Goal: Check status: Check status

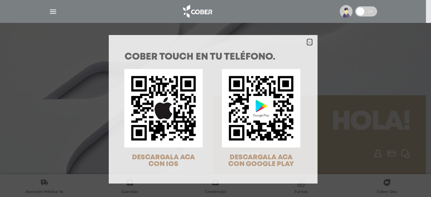
click at [307, 44] on icon "Close" at bounding box center [309, 42] width 5 height 5
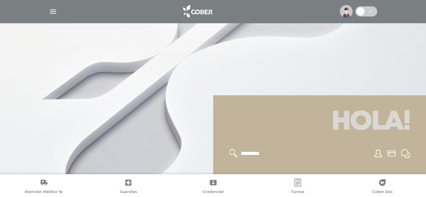
click at [51, 11] on img "button" at bounding box center [53, 11] width 8 height 8
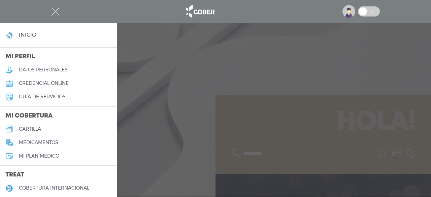
click at [363, 9] on span at bounding box center [363, 11] width 10 height 10
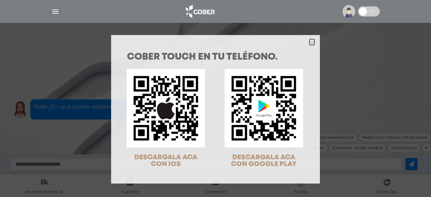
click at [311, 43] on icon "Close" at bounding box center [311, 42] width 5 height 5
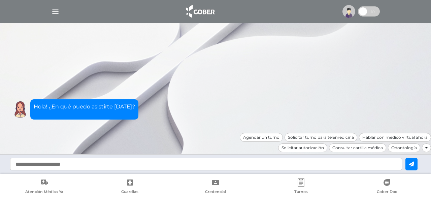
click at [106, 175] on nav "Atención Médica Ya Guardias Credencial Turnos Cober Doc" at bounding box center [215, 185] width 431 height 23
click at [273, 165] on input "text" at bounding box center [206, 164] width 392 height 12
type input "**********"
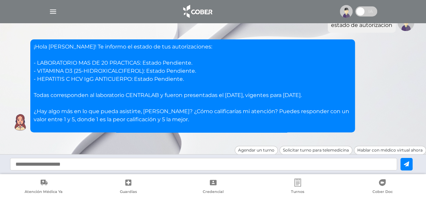
scroll to position [43, 0]
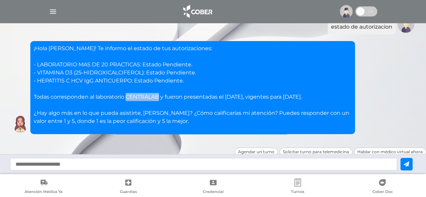
drag, startPoint x: 160, startPoint y: 97, endPoint x: 127, endPoint y: 97, distance: 32.7
click at [127, 97] on p "¡Hola Micaela! Te informo el estado de tus autorizaciones: - LABORATORIO MAS DE…" at bounding box center [193, 84] width 318 height 81
copy p "CENTRALAB"
click at [123, 85] on p "¡Hola Micaela! Te informo el estado de tus autorizaciones: - LABORATORIO MAS DE…" at bounding box center [193, 84] width 318 height 81
click at [355, 69] on div "¡Hola Micaela! Te informo el estado de tus autorizaciones: - LABORATORIO MAS DE…" at bounding box center [213, 87] width 406 height 93
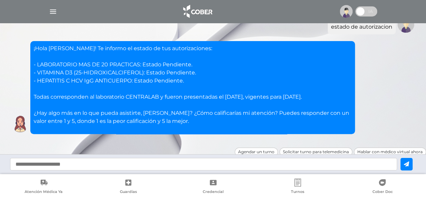
click at [165, 163] on input "text" at bounding box center [203, 164] width 387 height 12
type input "**********"
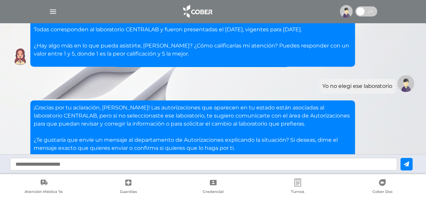
scroll to position [167, 0]
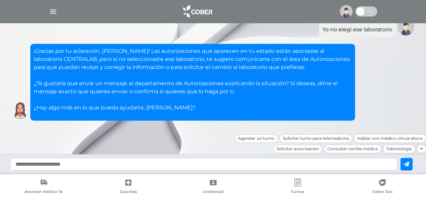
click at [161, 166] on input "text" at bounding box center [203, 164] width 387 height 12
click at [153, 165] on input "text" at bounding box center [203, 164] width 387 height 12
type input "*"
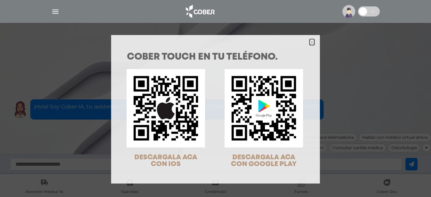
click at [309, 41] on icon "Close" at bounding box center [311, 42] width 5 height 5
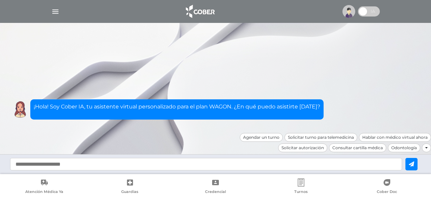
click at [368, 9] on span at bounding box center [363, 11] width 10 height 10
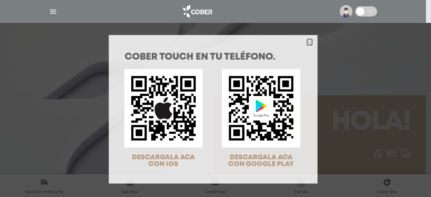
click at [308, 40] on icon "Close" at bounding box center [309, 42] width 5 height 5
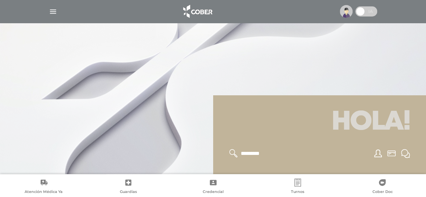
click at [54, 14] on img "button" at bounding box center [53, 11] width 8 height 8
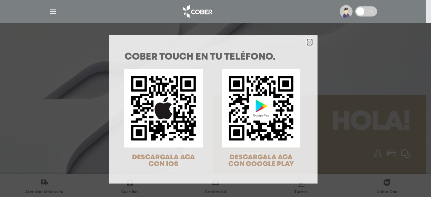
click at [307, 44] on polygon "Close" at bounding box center [309, 42] width 5 height 5
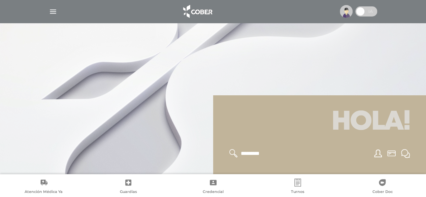
drag, startPoint x: 57, startPoint y: 18, endPoint x: 53, endPoint y: 12, distance: 7.4
click at [53, 12] on div at bounding box center [213, 11] width 345 height 16
click at [53, 12] on img "button" at bounding box center [53, 11] width 8 height 8
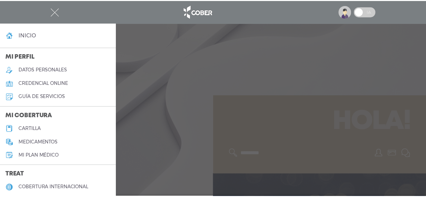
scroll to position [152, 0]
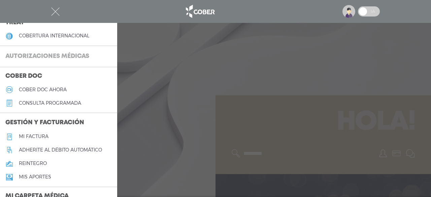
click at [63, 54] on h3 "Autorizaciones médicas" at bounding box center [47, 56] width 95 height 13
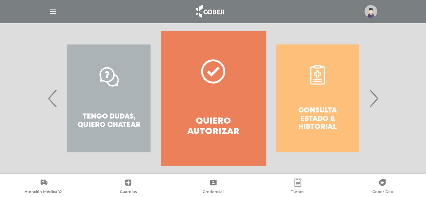
scroll to position [141, 0]
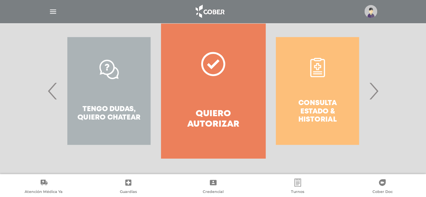
click at [375, 98] on span "›" at bounding box center [373, 91] width 13 height 36
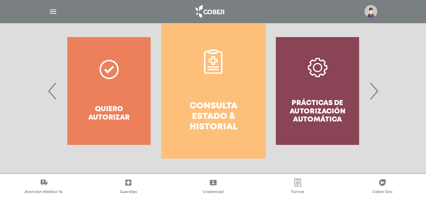
click at [181, 126] on h4 "Consulta estado & historial" at bounding box center [213, 117] width 80 height 32
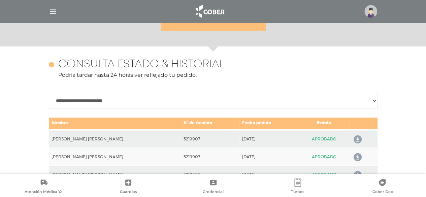
scroll to position [292, 0]
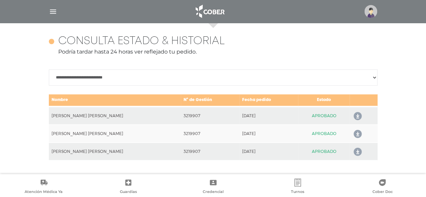
click at [356, 117] on icon at bounding box center [356, 116] width 11 height 11
click at [356, 130] on icon at bounding box center [356, 134] width 11 height 11
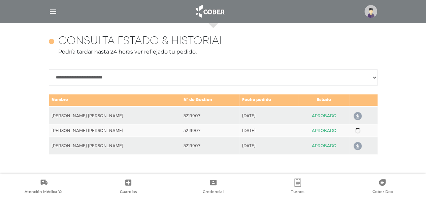
click at [355, 147] on icon at bounding box center [356, 146] width 11 height 11
